Goal: Check status: Check status

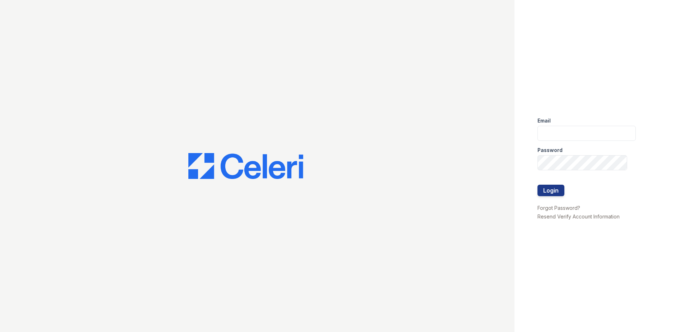
click at [559, 121] on div "Email" at bounding box center [587, 118] width 98 height 14
click at [564, 134] on input "email" at bounding box center [587, 133] width 98 height 15
type input "ssalazar@trinity-pm.com"
click at [538, 184] on button "Login" at bounding box center [551, 189] width 27 height 11
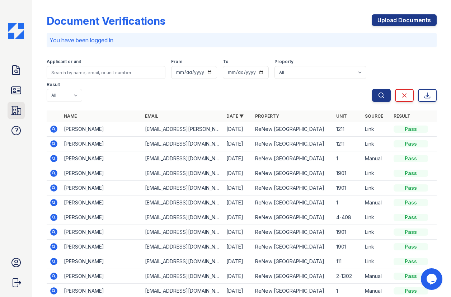
click at [17, 110] on icon at bounding box center [15, 110] width 11 height 11
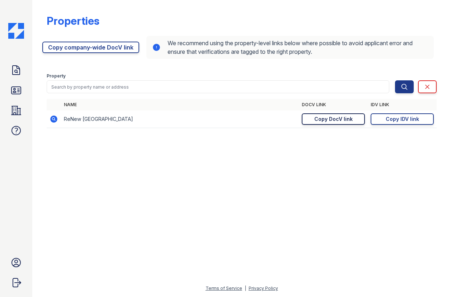
click at [334, 120] on div "Copy DocV link" at bounding box center [333, 119] width 38 height 7
click at [15, 94] on icon at bounding box center [15, 90] width 9 height 7
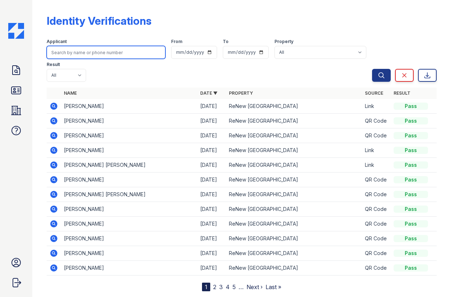
click at [86, 51] on input "search" at bounding box center [106, 52] width 119 height 13
type input "reilly"
click at [372, 69] on button "Search" at bounding box center [381, 75] width 19 height 13
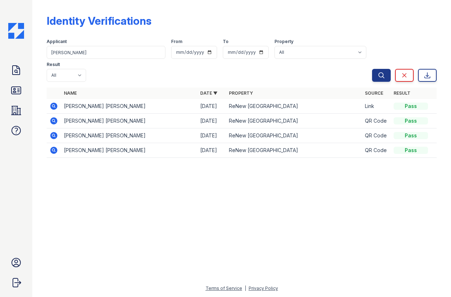
click at [50, 102] on icon at bounding box center [54, 106] width 9 height 9
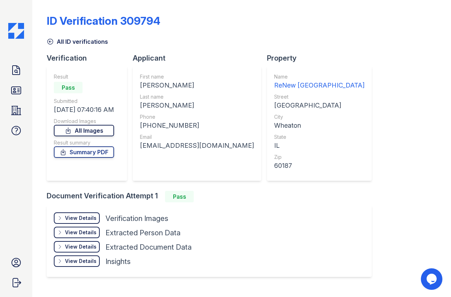
click at [86, 130] on link "All Images" at bounding box center [84, 130] width 60 height 11
click at [88, 154] on link "Summary PDF" at bounding box center [84, 151] width 60 height 11
click at [20, 220] on div "Doc Verifications ID Verifications Properties FAQ Sergio Salazar Trinity Proper…" at bounding box center [16, 148] width 32 height 297
click at [93, 131] on link "All Images" at bounding box center [84, 130] width 60 height 11
click at [84, 131] on link "All Images" at bounding box center [84, 130] width 60 height 11
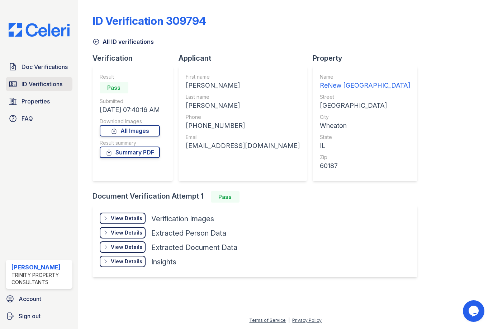
click at [42, 84] on span "ID Verifications" at bounding box center [42, 84] width 41 height 9
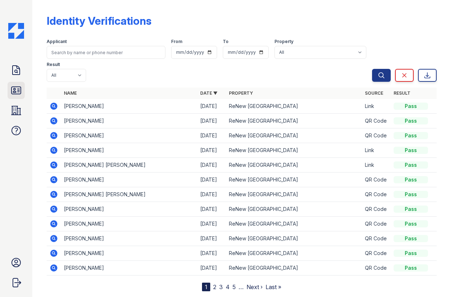
click at [20, 92] on icon at bounding box center [15, 90] width 11 height 11
